Goal: Check status: Check status

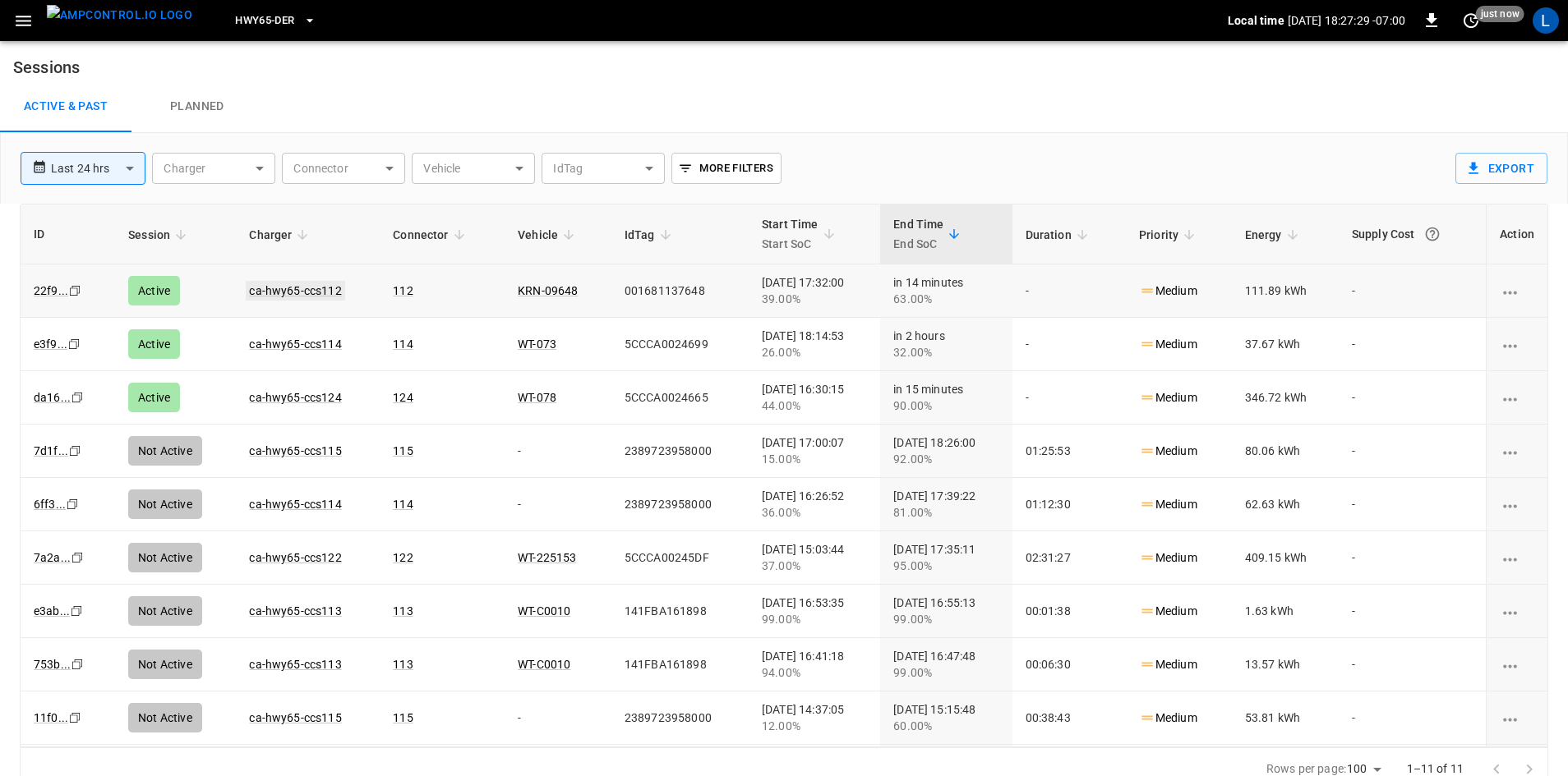
click at [295, 295] on link "ca-hwy65-ccs112" at bounding box center [295, 290] width 98 height 19
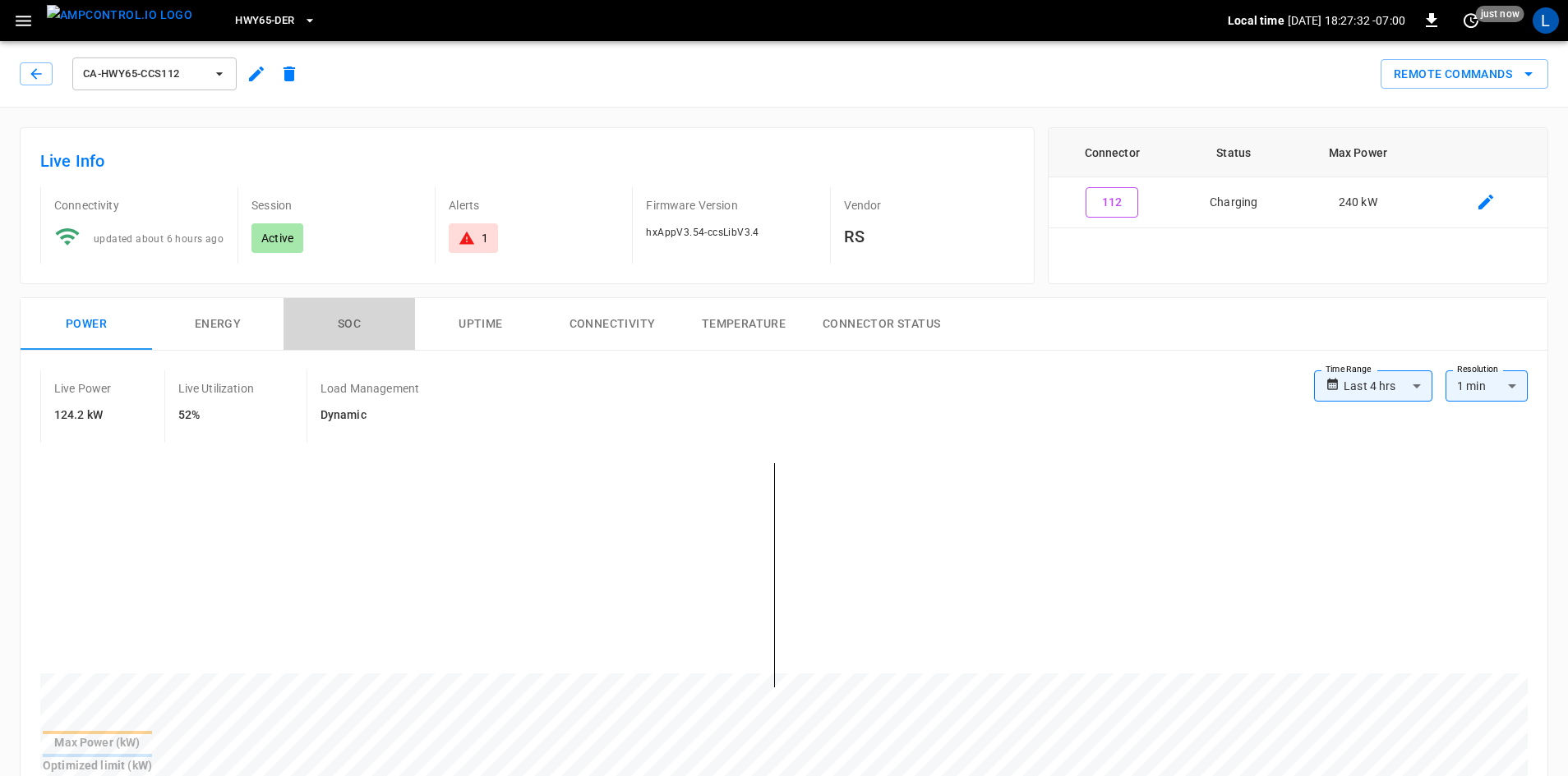
click at [351, 323] on button "SOC" at bounding box center [349, 324] width 131 height 52
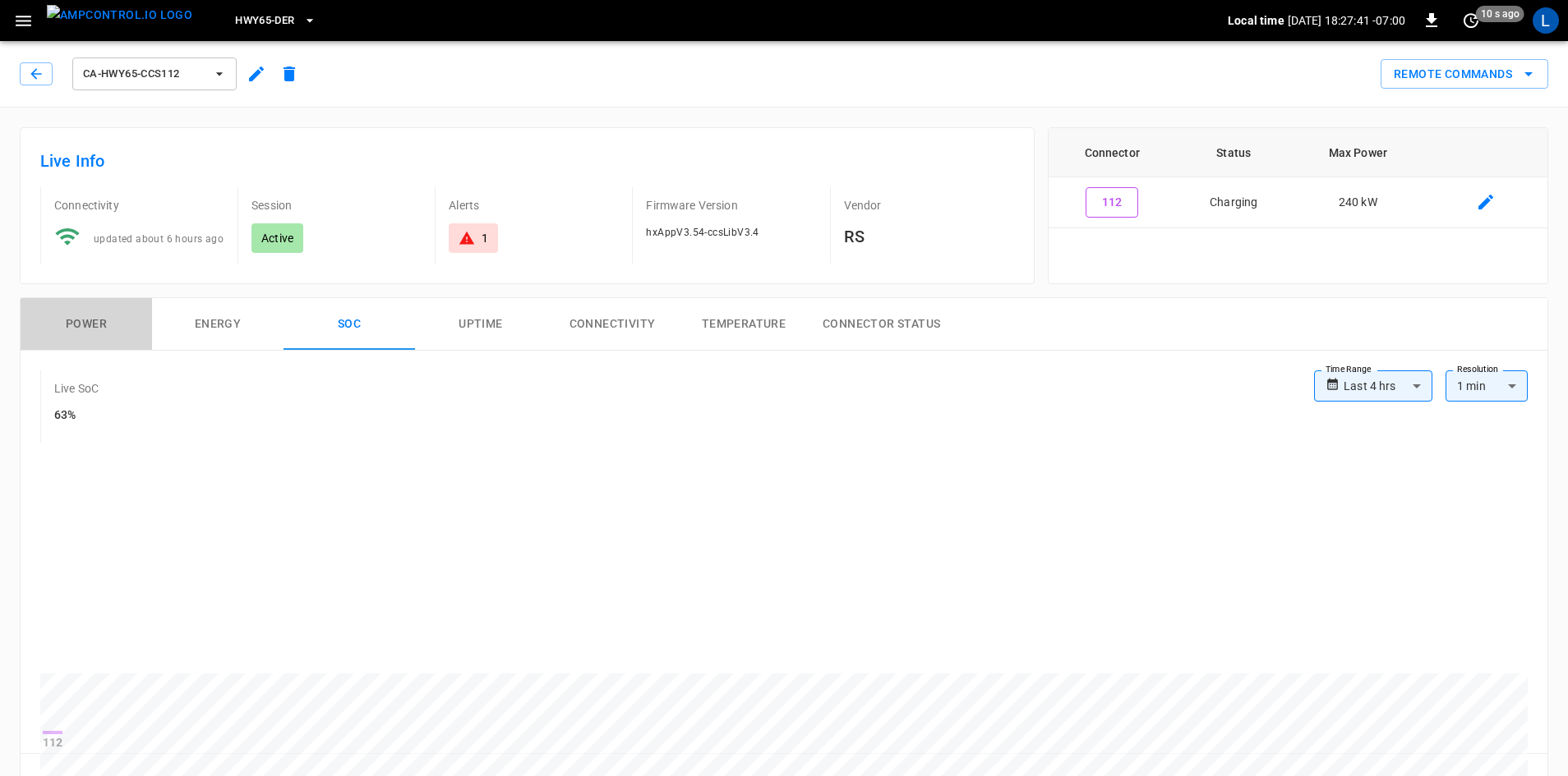
click at [98, 325] on button "Power" at bounding box center [86, 324] width 131 height 52
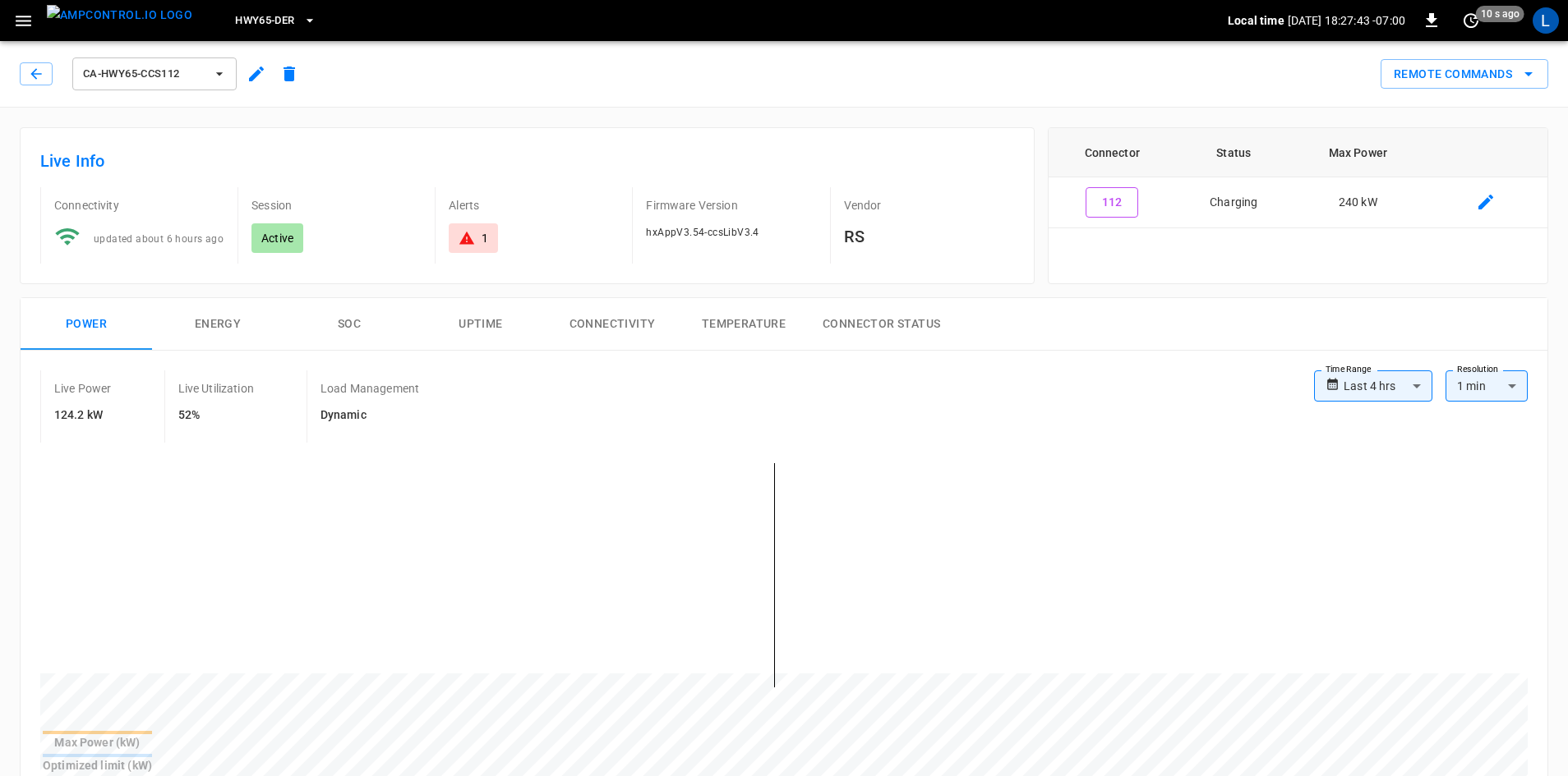
click at [72, 332] on button "Power" at bounding box center [86, 324] width 131 height 52
click at [345, 311] on button "SOC" at bounding box center [349, 324] width 131 height 52
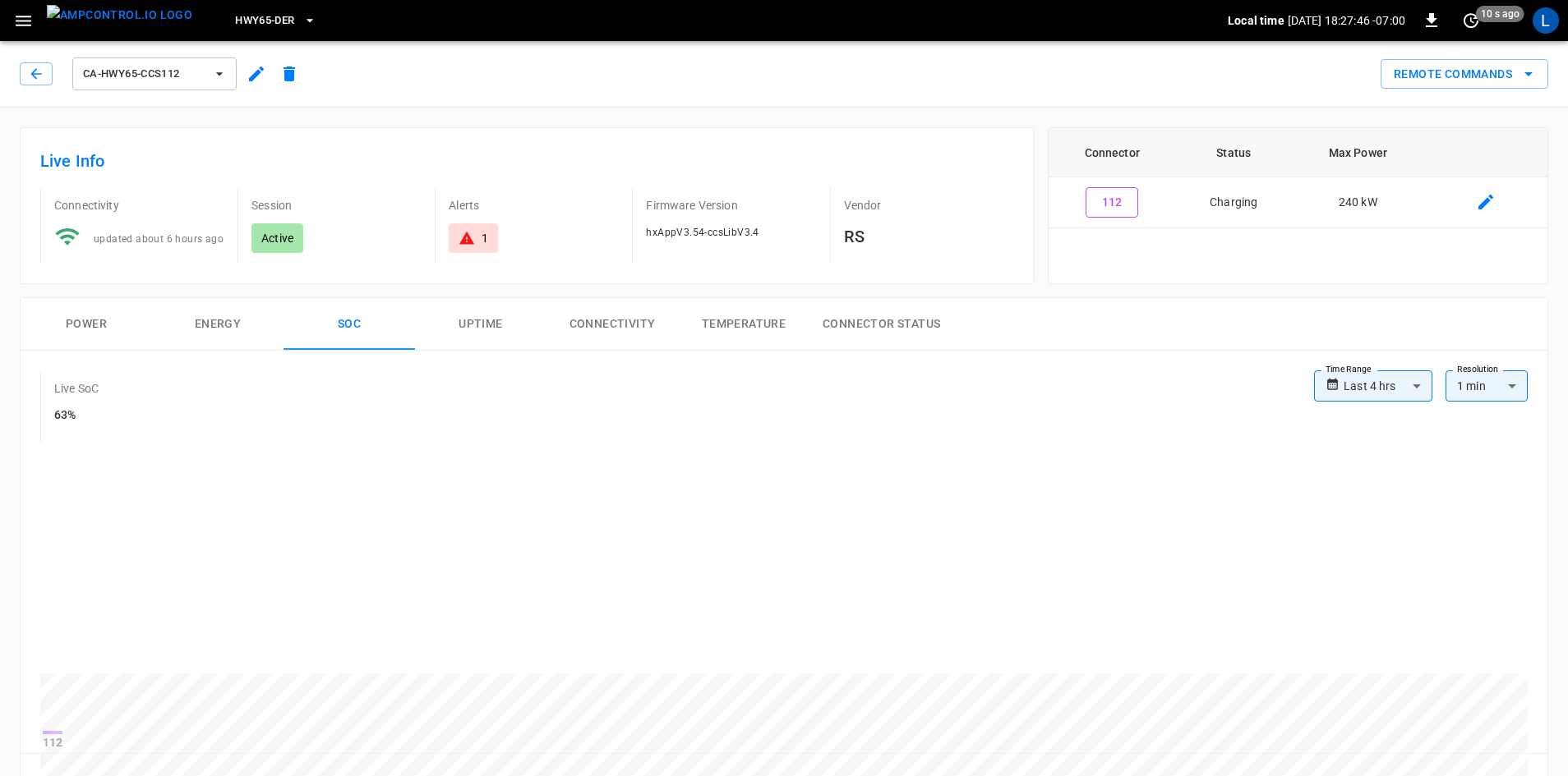
click at [91, 331] on button "Power" at bounding box center [86, 324] width 131 height 52
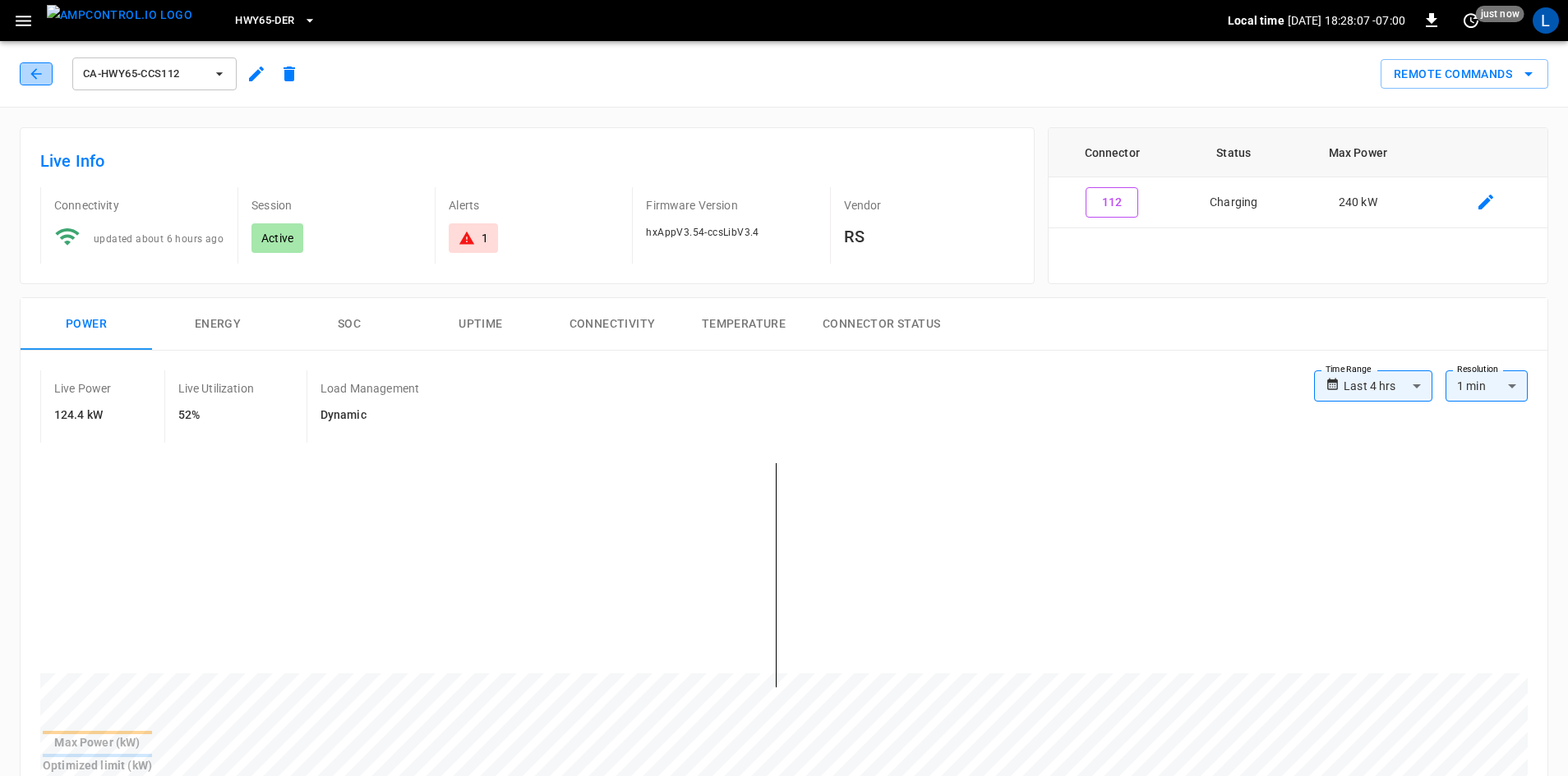
click at [30, 82] on button "button" at bounding box center [36, 74] width 33 height 23
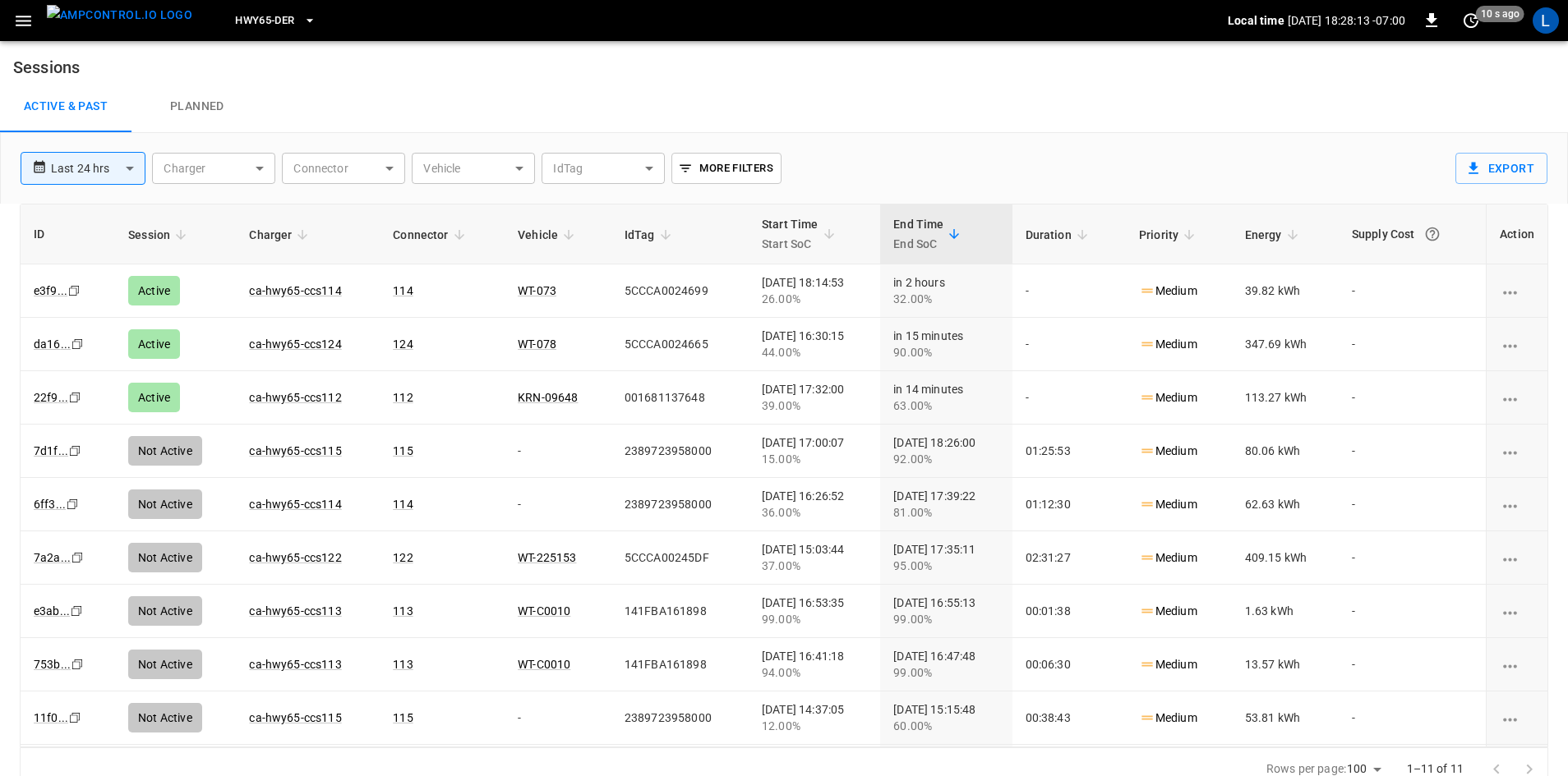
click at [301, 17] on icon "button" at bounding box center [309, 20] width 16 height 16
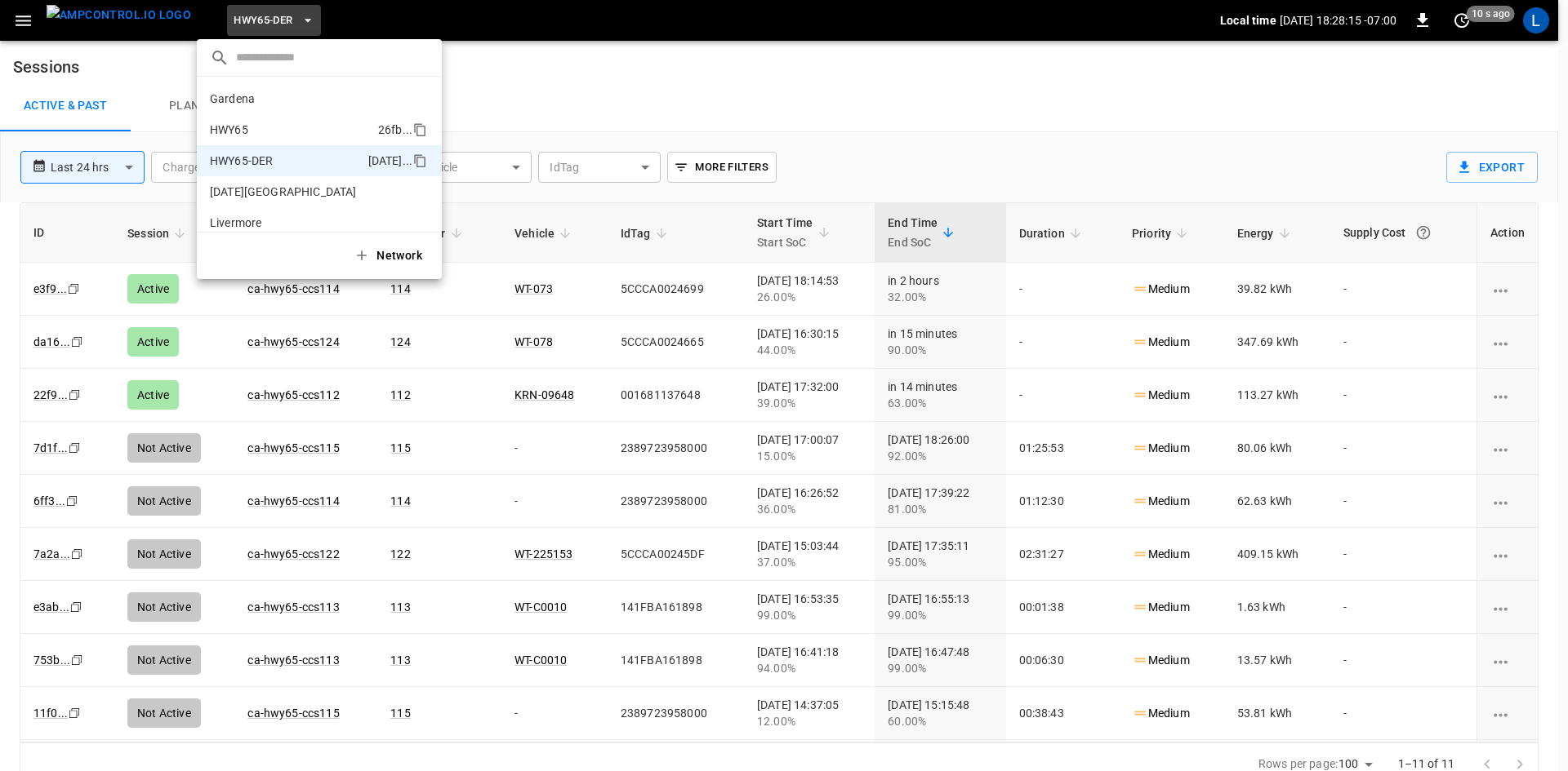
click at [300, 128] on p "HWY65" at bounding box center [290, 129] width 162 height 16
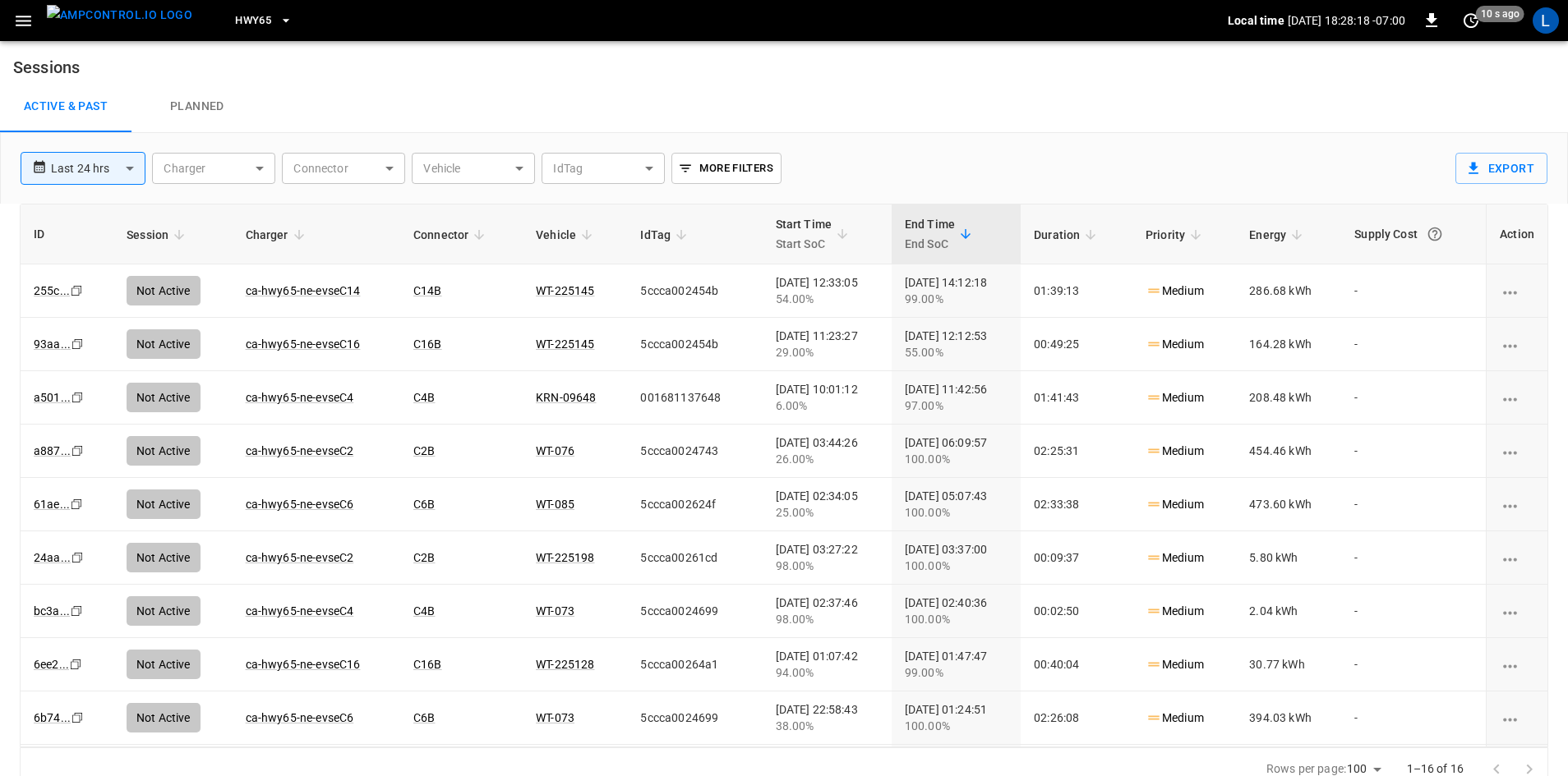
click at [278, 25] on icon "button" at bounding box center [285, 20] width 16 height 16
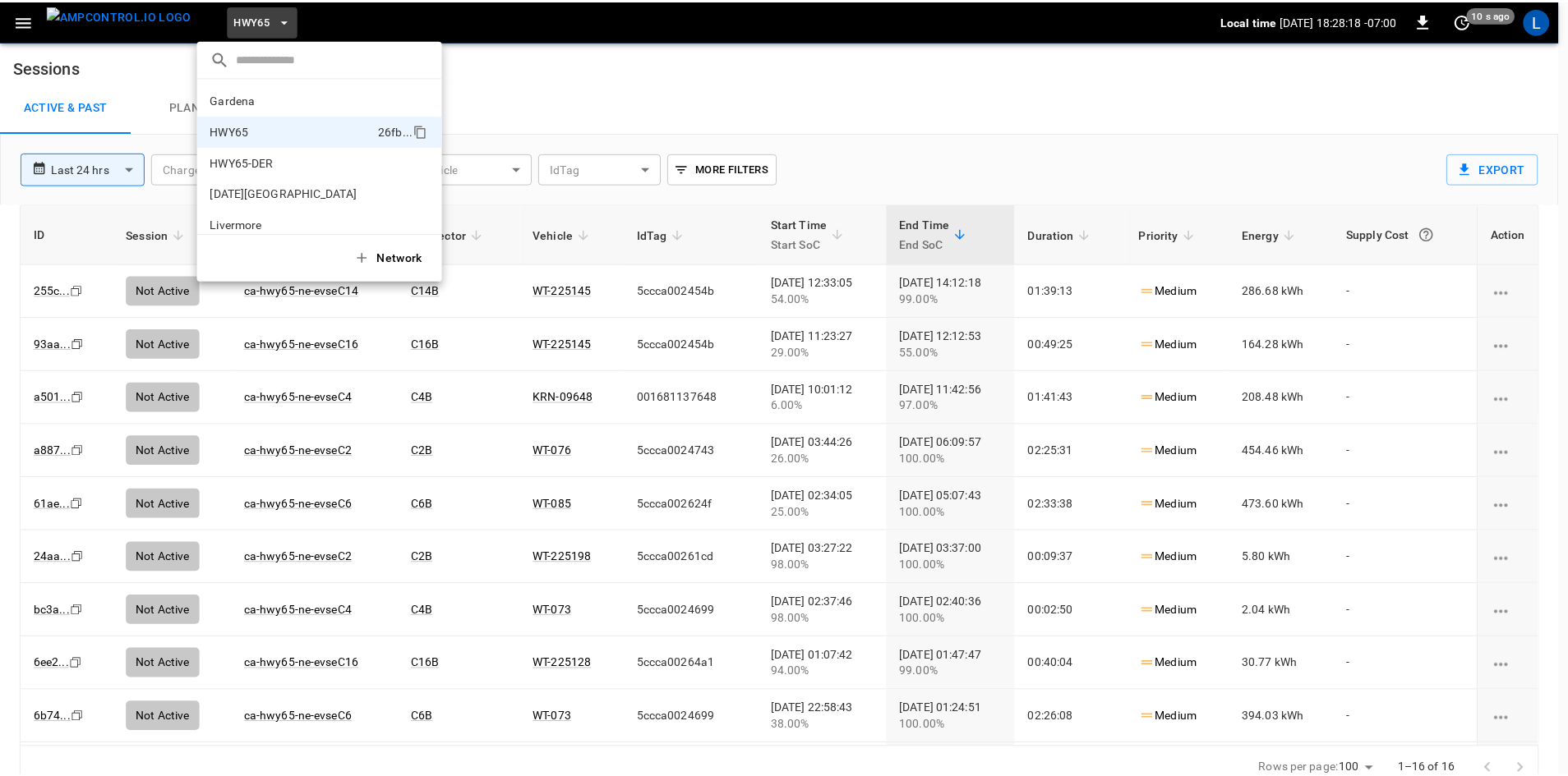
scroll to position [26, 0]
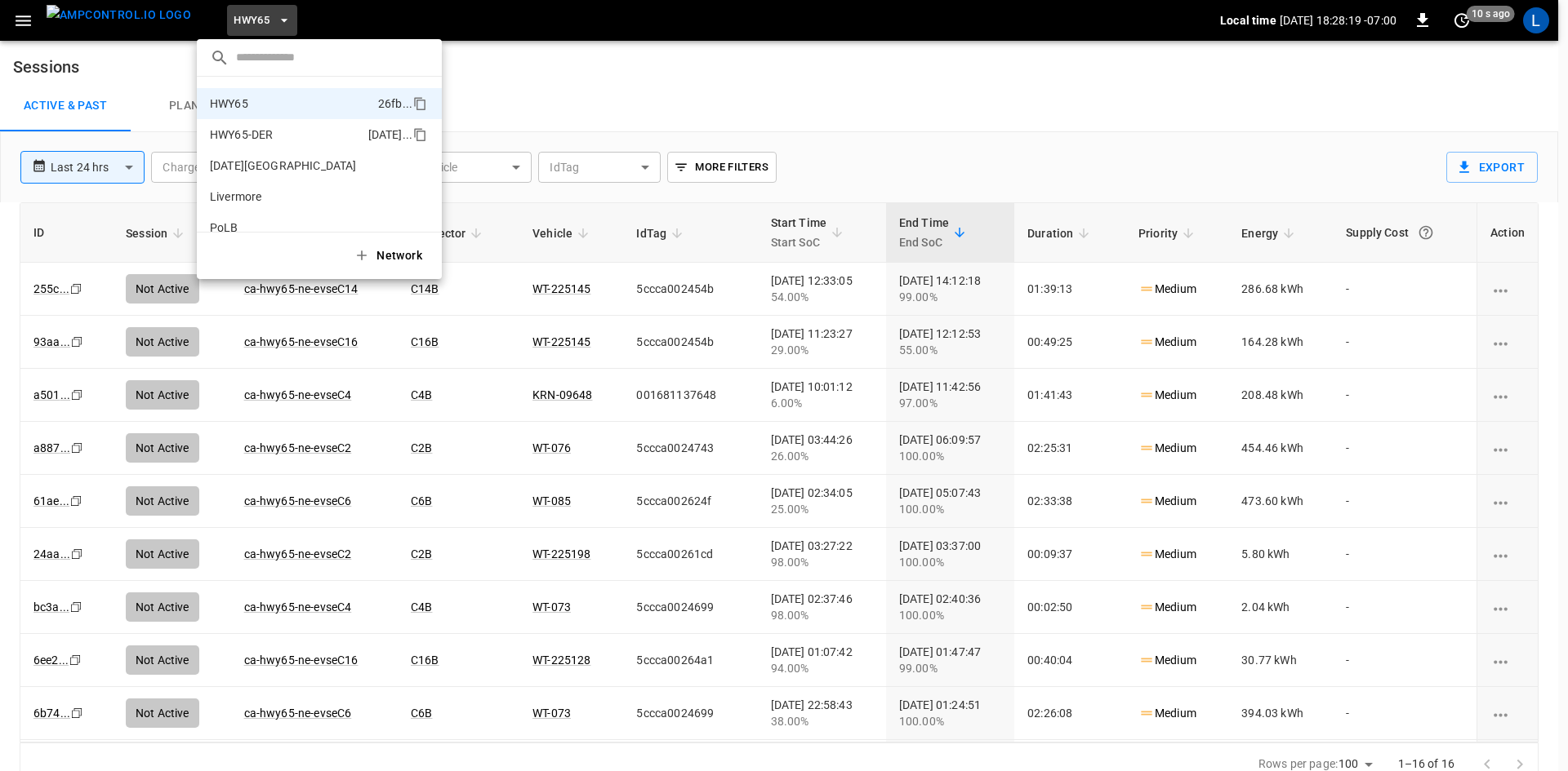
click at [281, 134] on p "HWY65-DER" at bounding box center [285, 134] width 152 height 16
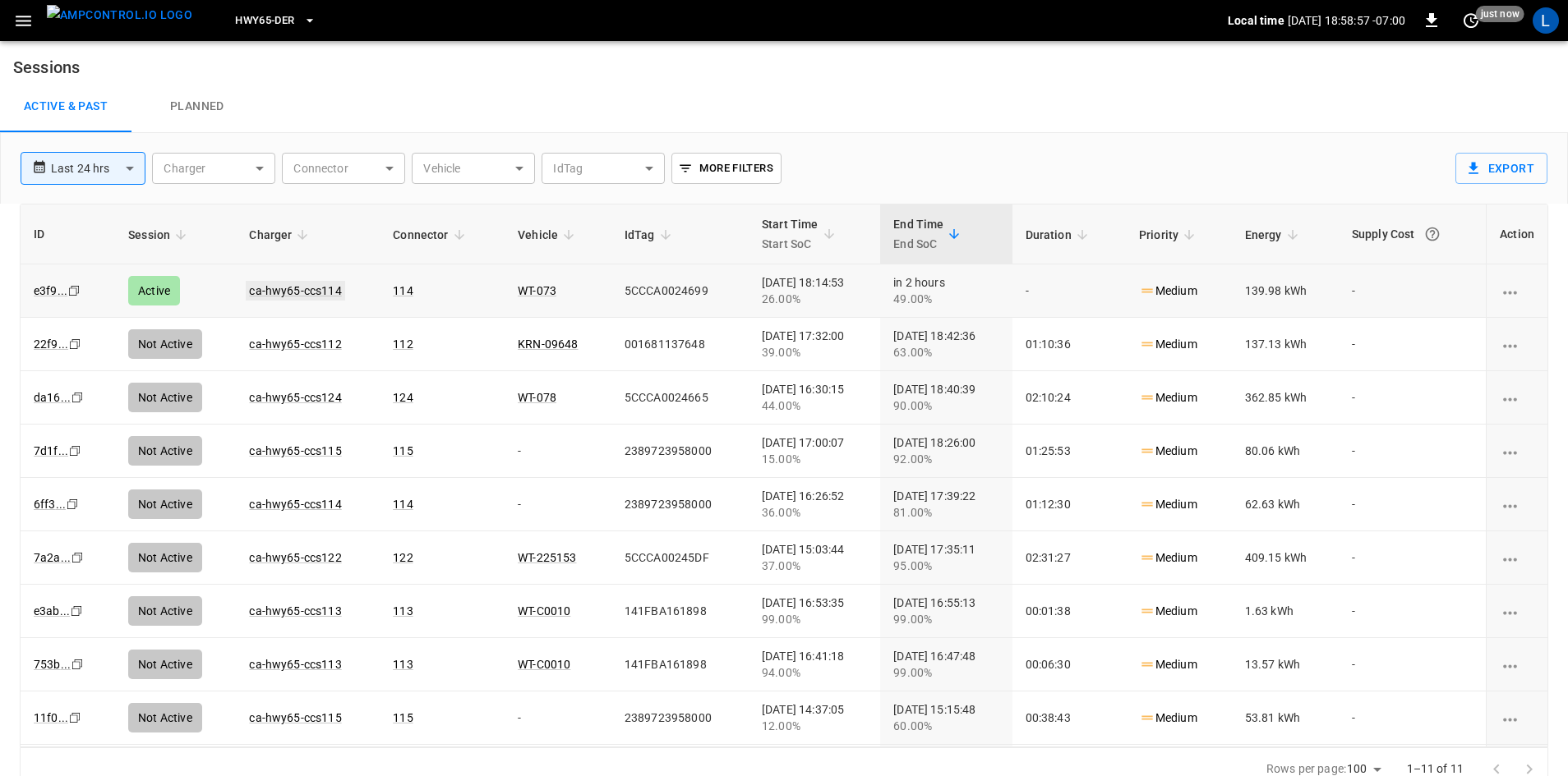
click at [280, 294] on link "ca-hwy65-ccs114" at bounding box center [295, 290] width 98 height 19
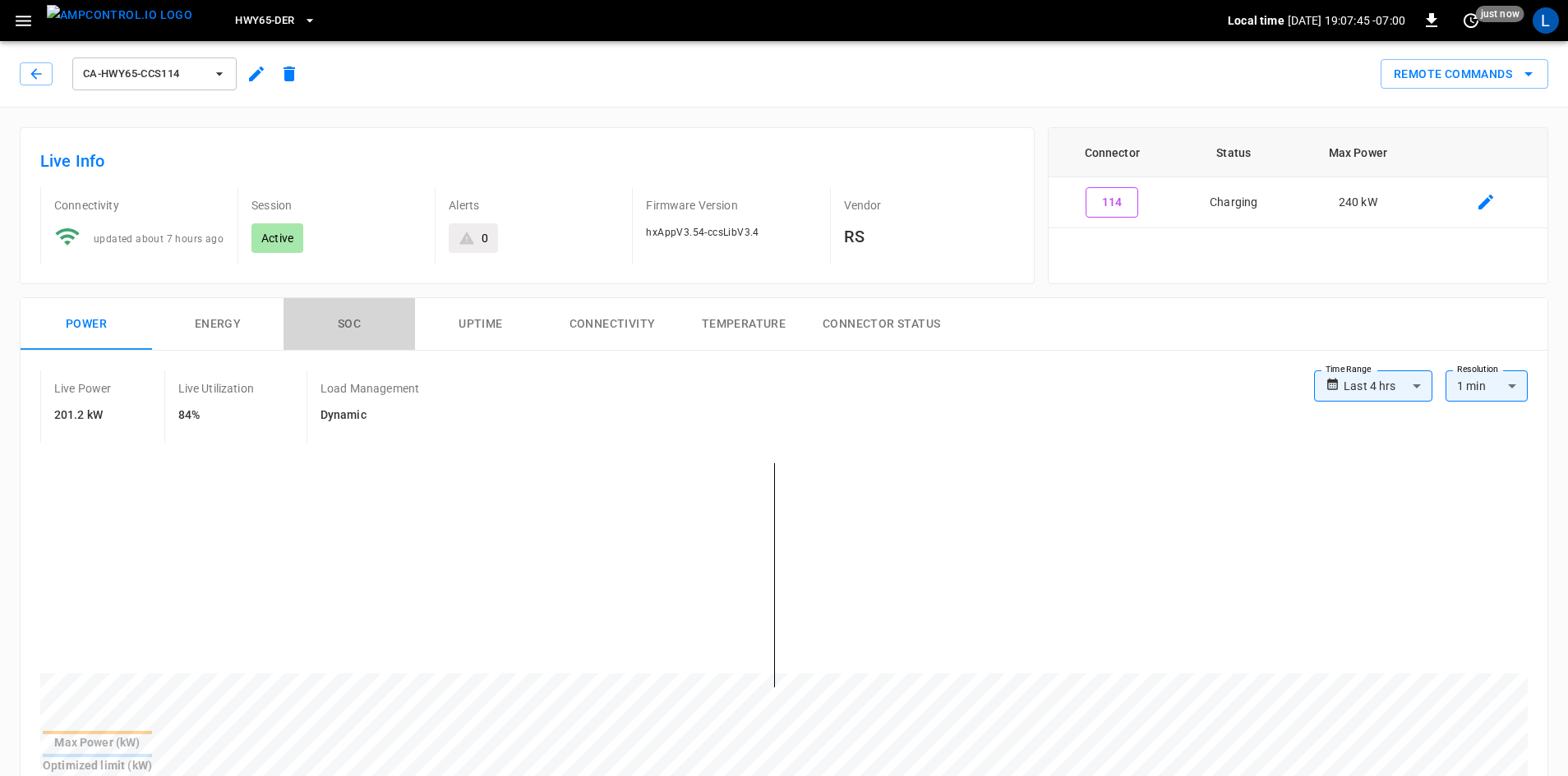
click at [351, 323] on button "SOC" at bounding box center [349, 324] width 131 height 52
